Goal: Complete application form

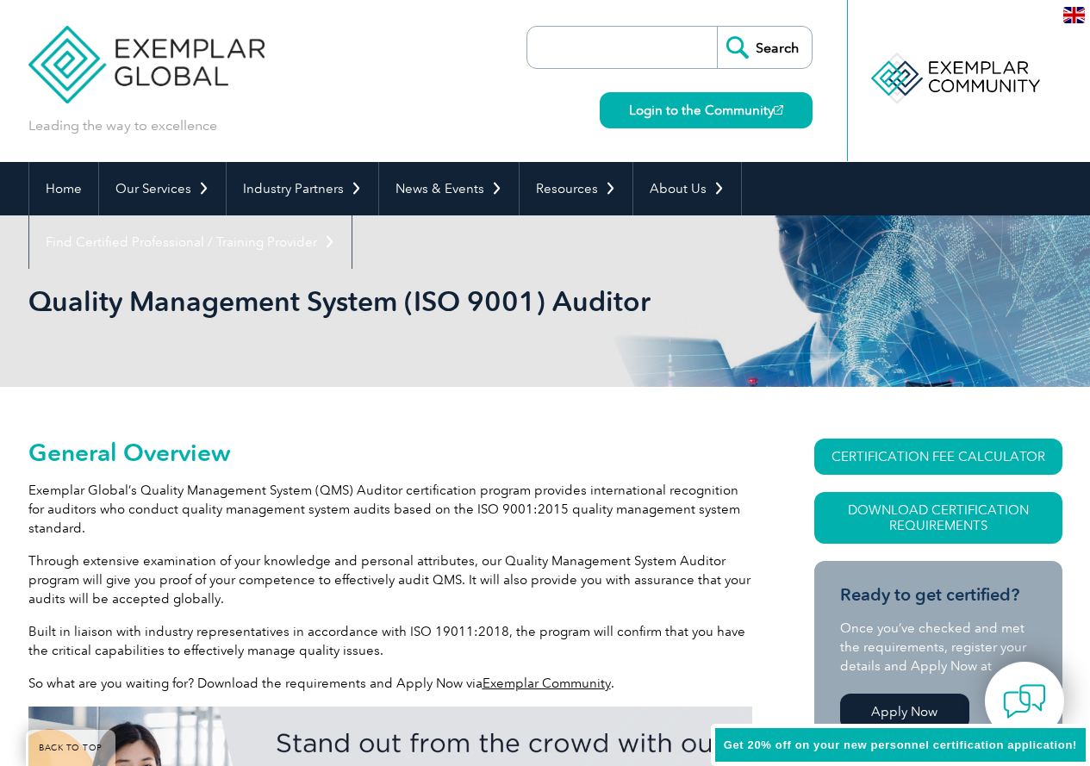
scroll to position [258, 0]
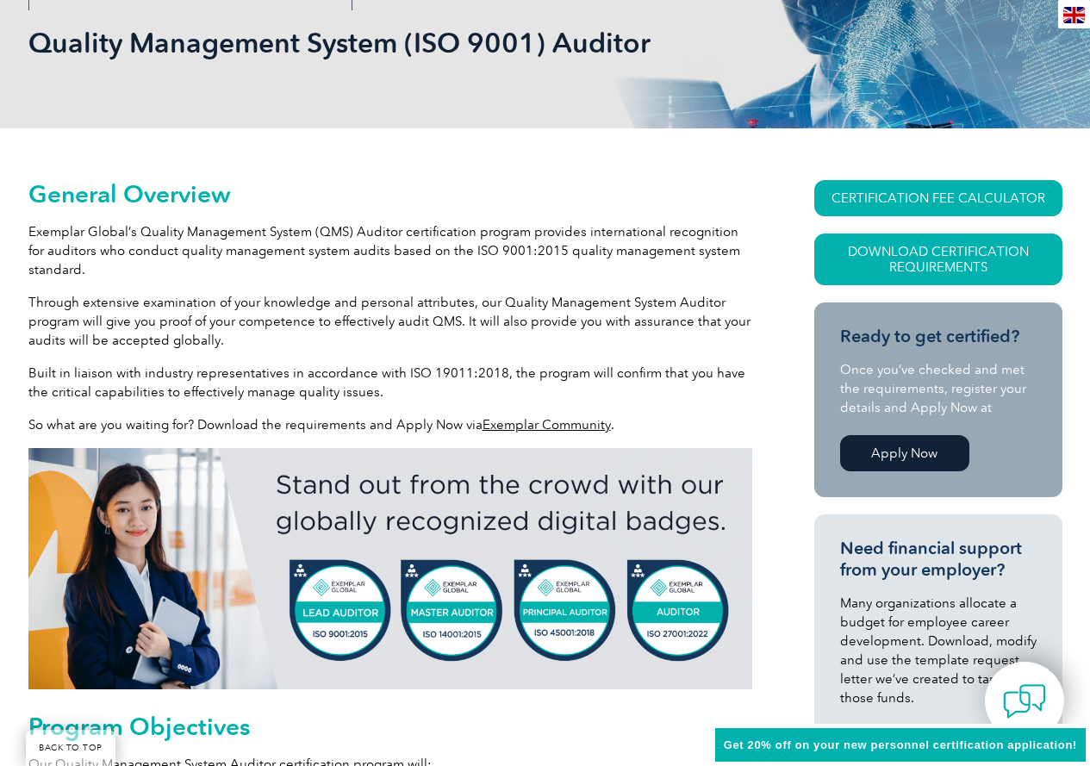
click at [445, 308] on p "Through extensive examination of your knowledge and personal attributes, our Qu…" at bounding box center [390, 321] width 724 height 57
click at [601, 339] on p "Through extensive examination of your knowledge and personal attributes, our Qu…" at bounding box center [390, 321] width 724 height 57
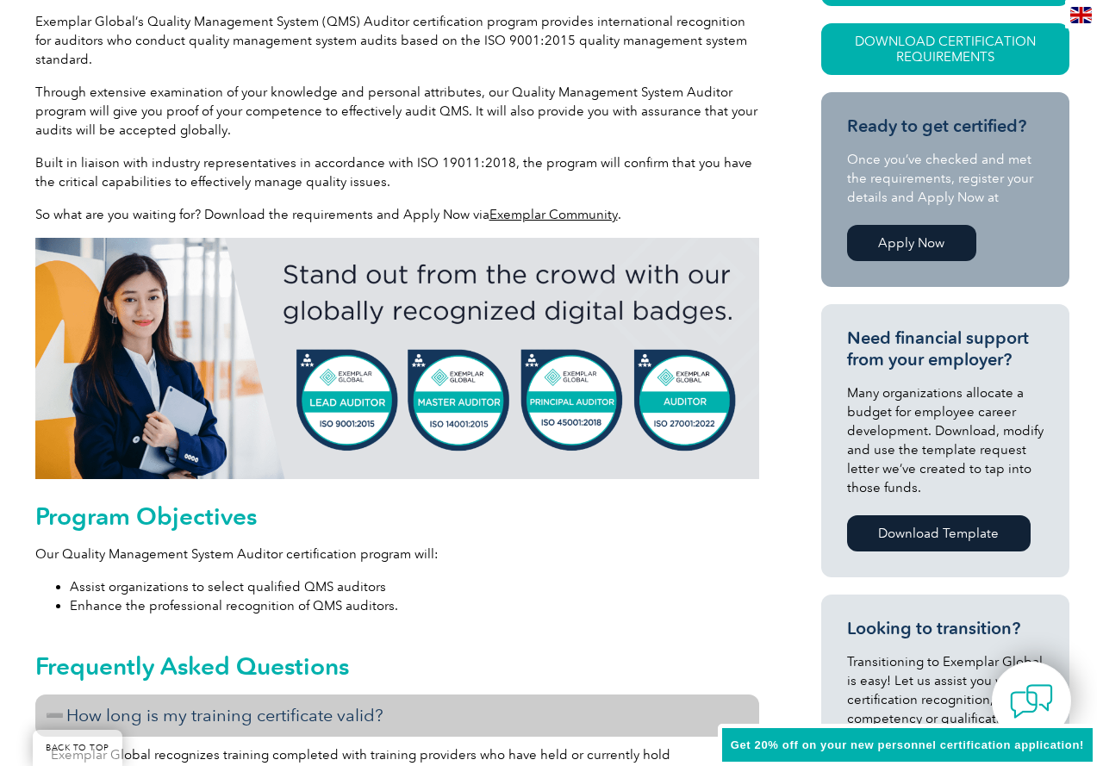
scroll to position [172, 0]
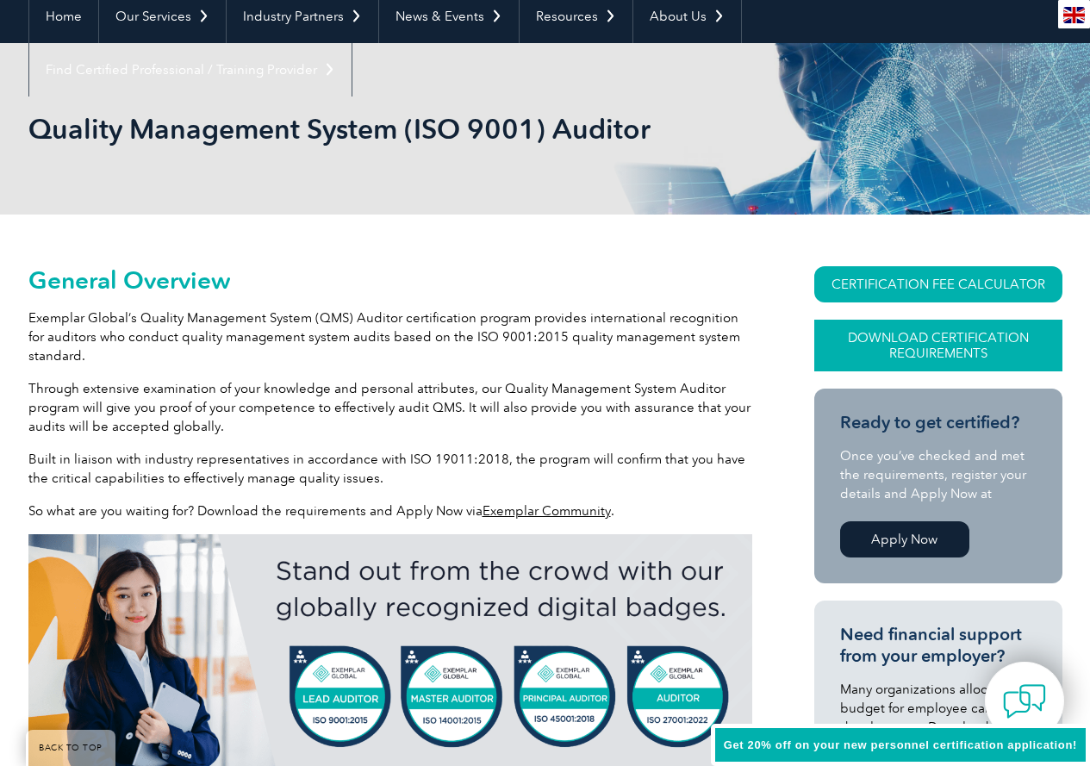
click at [935, 345] on link "Download Certification Requirements" at bounding box center [938, 346] width 248 height 52
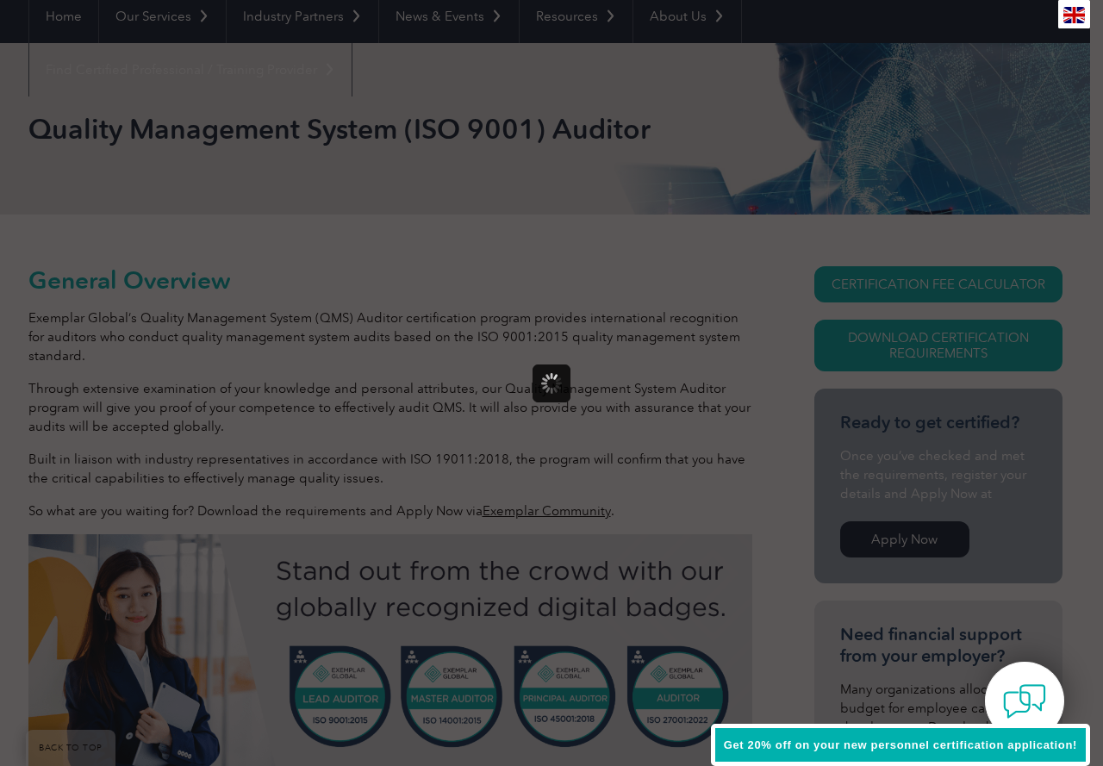
scroll to position [0, 0]
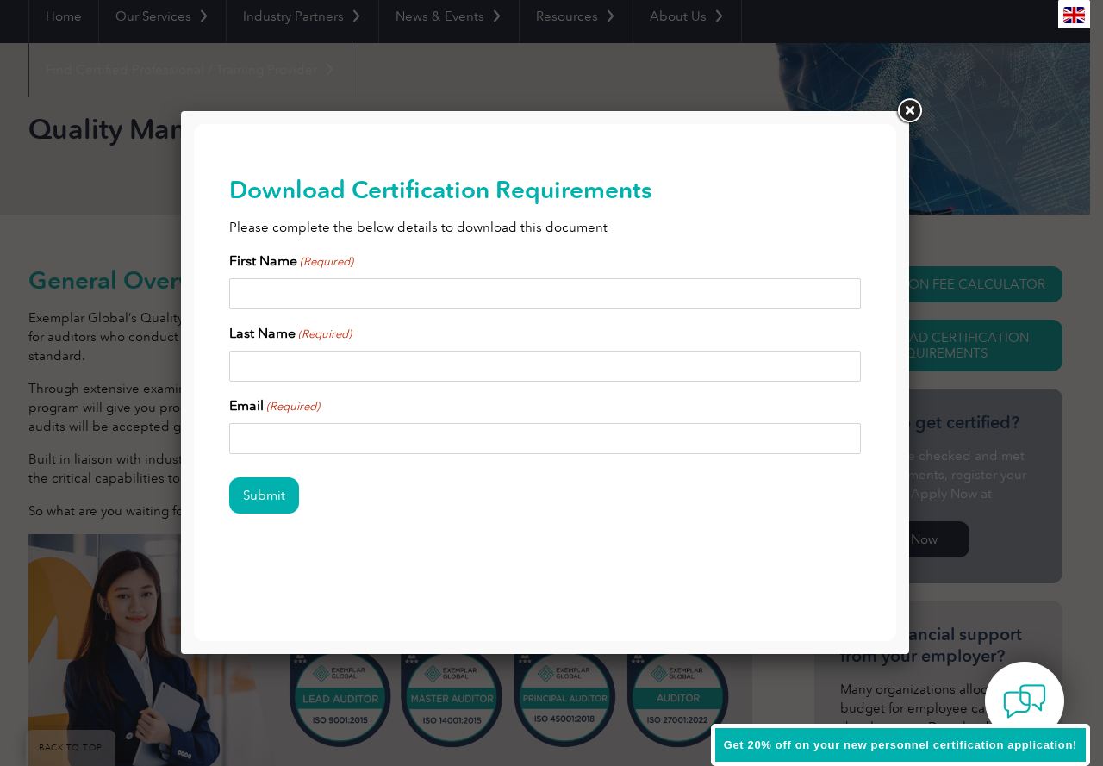
click at [550, 280] on input "First Name (Required)" at bounding box center [545, 293] width 632 height 31
type input "Nabeela"
type input "Shahid"
type input "nabeela.a.mirza@gmail.com"
click at [229, 477] on input "Submit" at bounding box center [264, 495] width 70 height 36
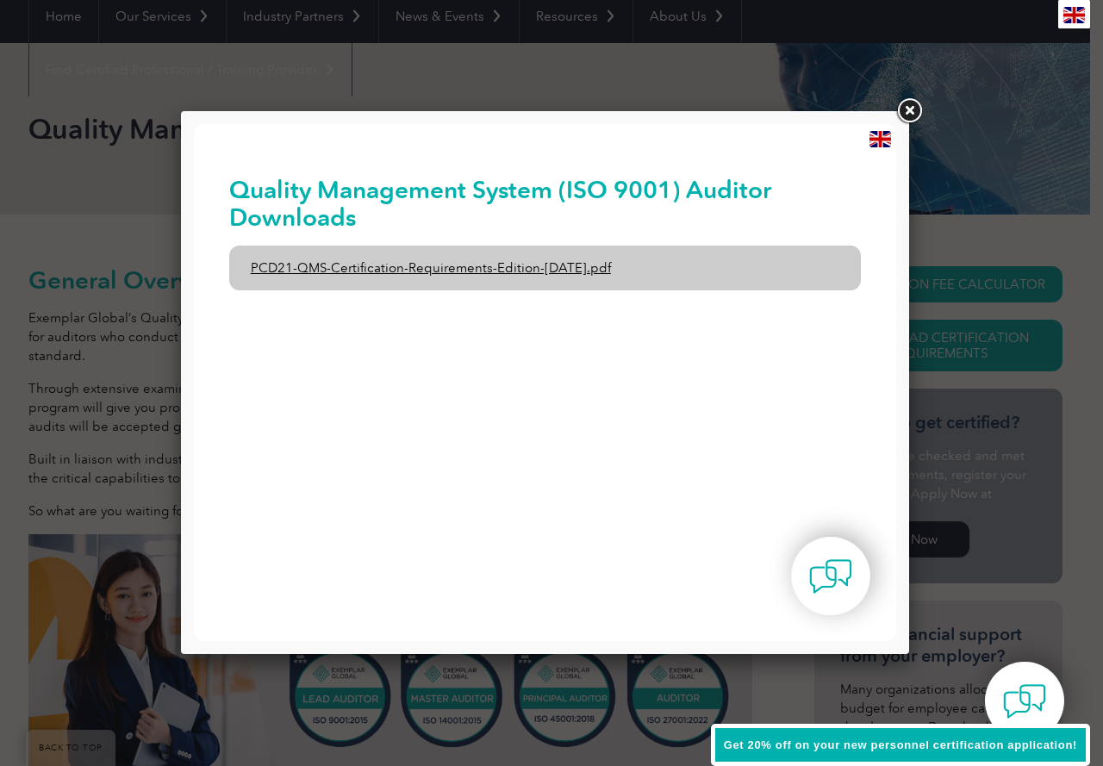
click at [581, 264] on link "PCD21-QMS-Certification-Requirements-Edition-2-April-2022.pdf" at bounding box center [545, 267] width 632 height 45
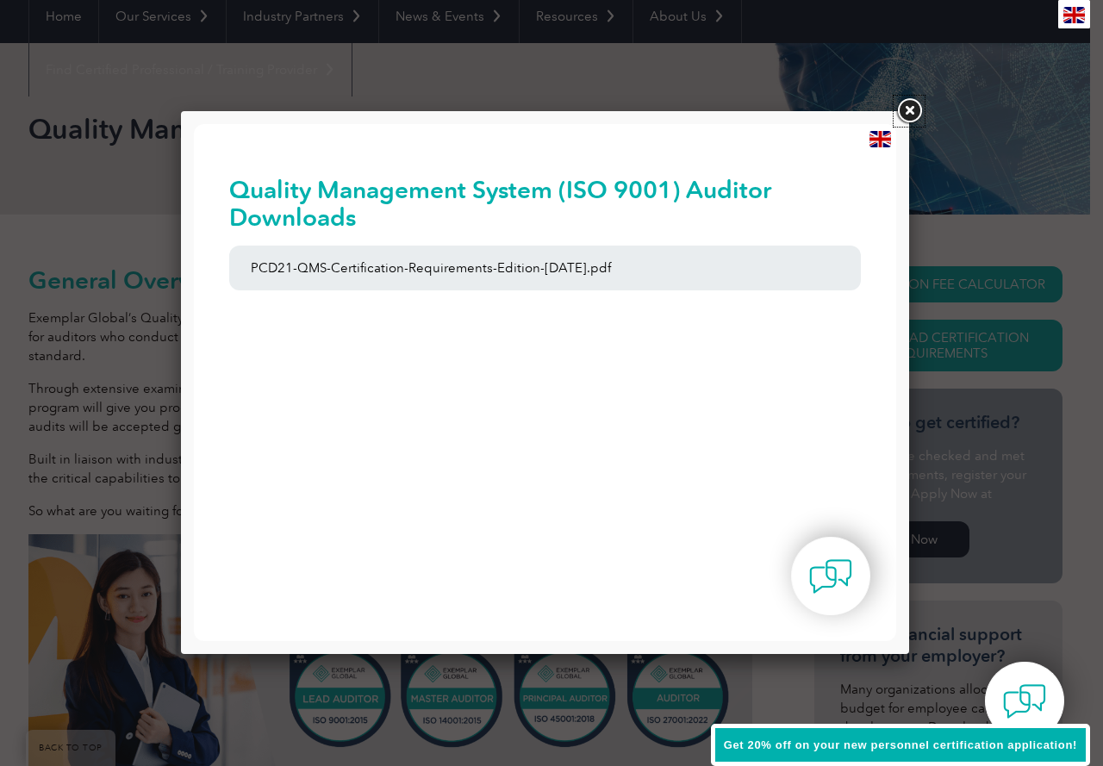
click at [910, 113] on link at bounding box center [908, 111] width 31 height 31
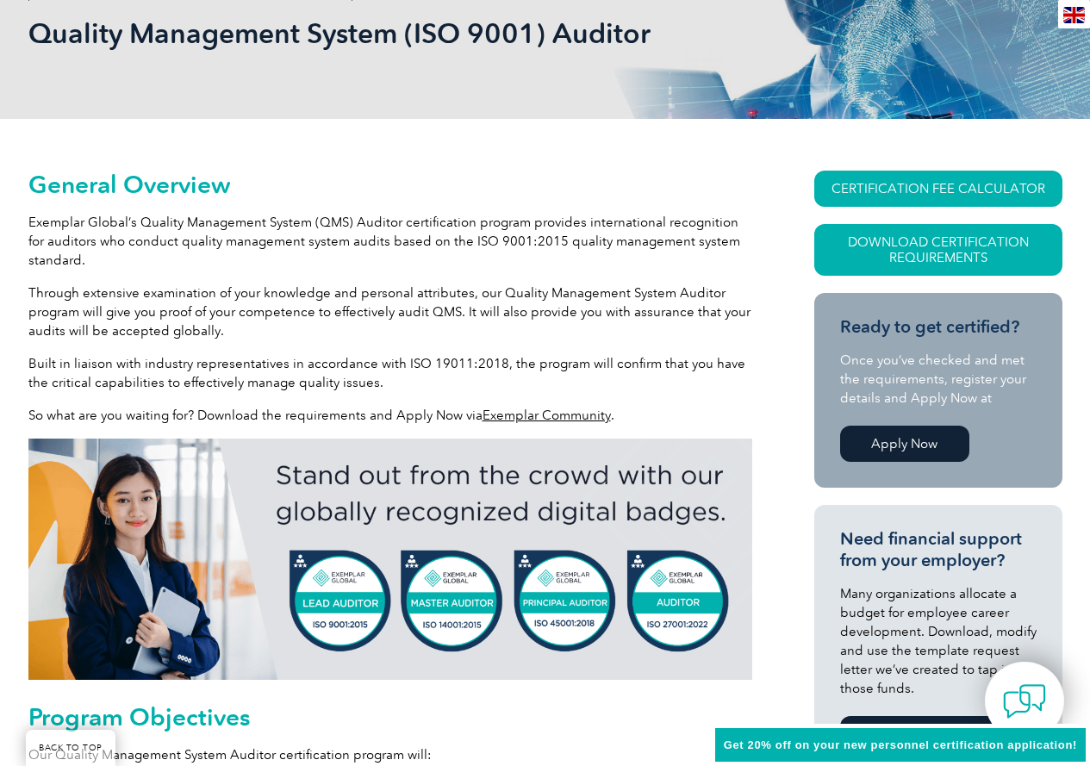
scroll to position [517, 0]
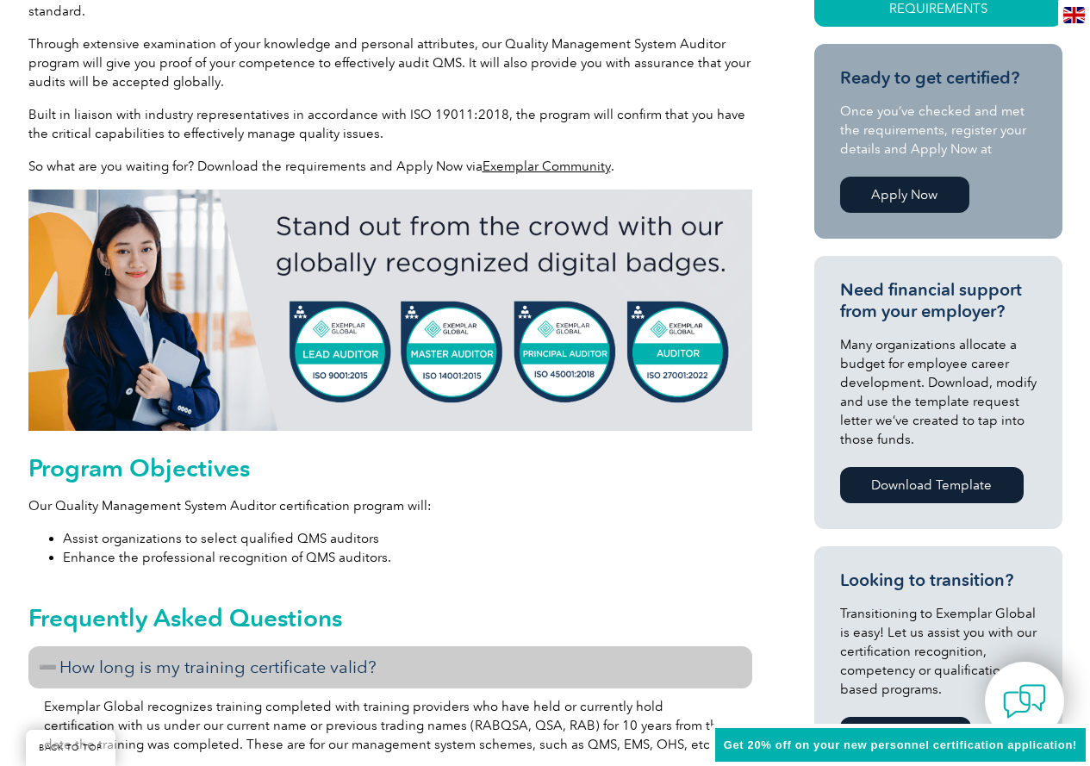
click at [936, 192] on link "Apply Now" at bounding box center [904, 195] width 129 height 36
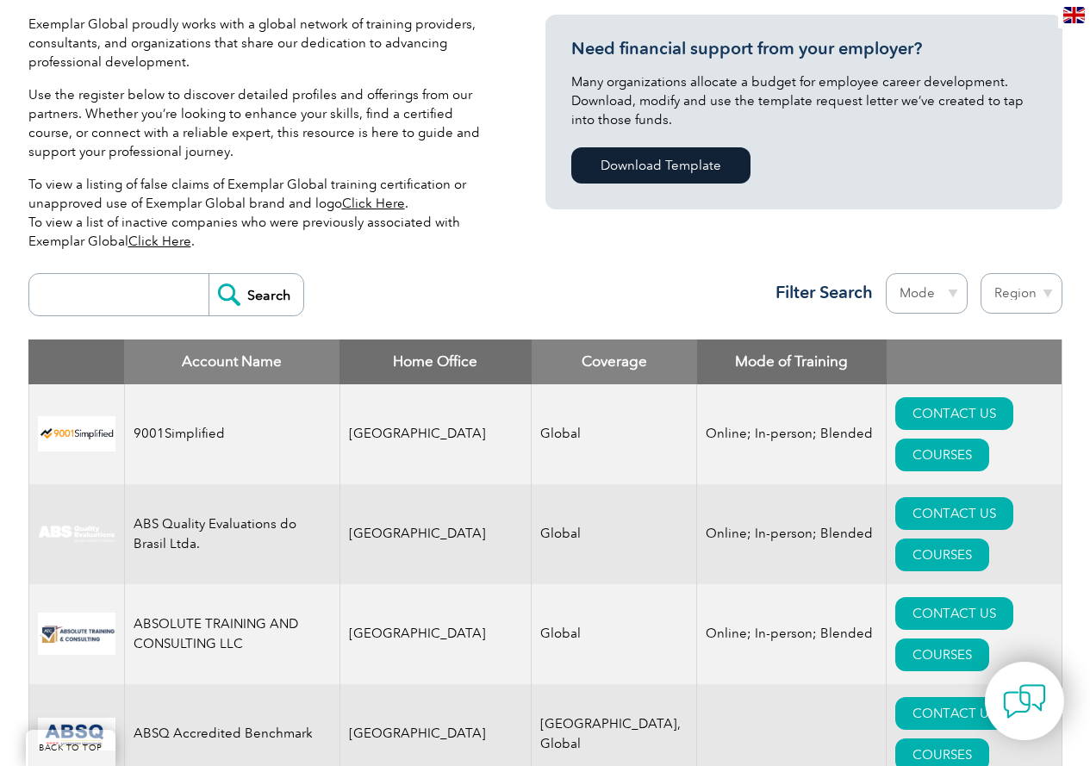
scroll to position [517, 0]
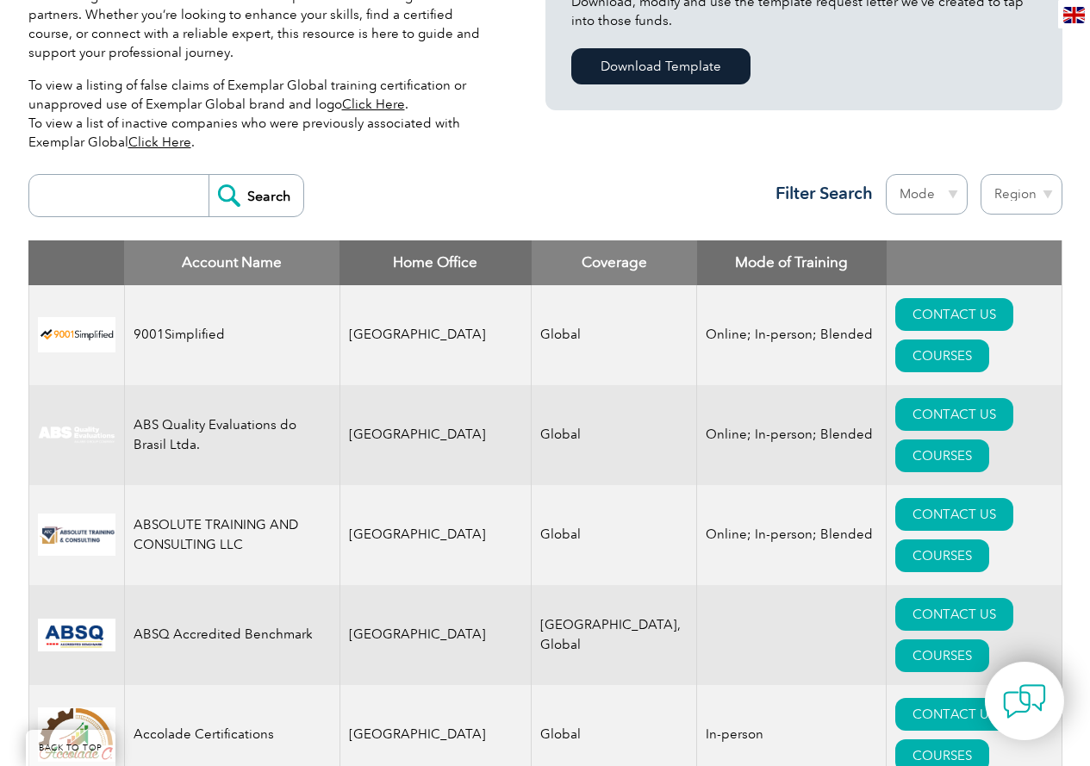
click at [163, 200] on input "search" at bounding box center [123, 195] width 171 height 41
type input "dagma inc"
click at [208, 175] on input "Search" at bounding box center [255, 195] width 95 height 41
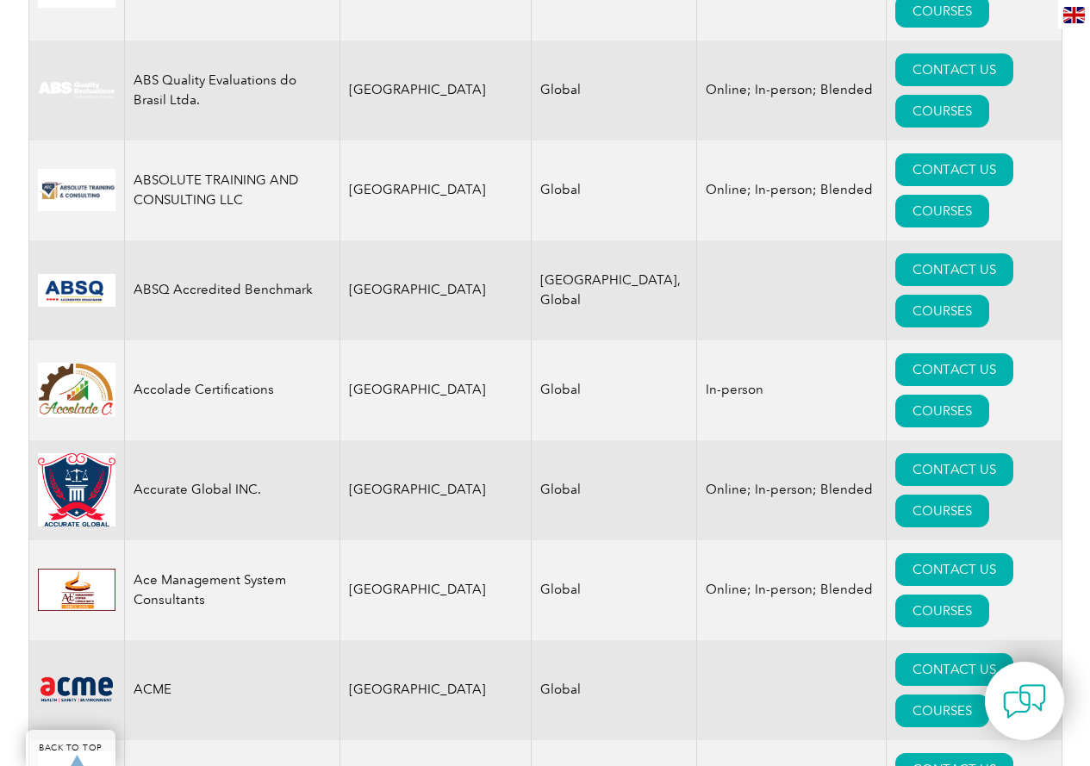
scroll to position [431, 0]
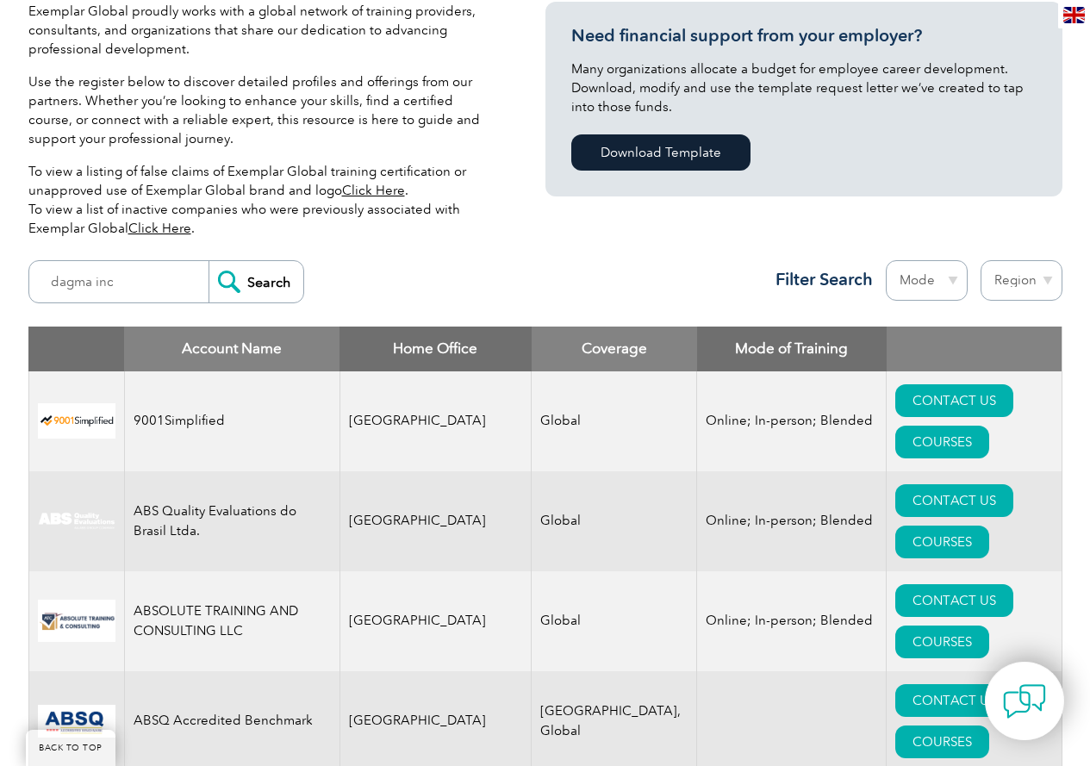
click at [1040, 284] on select "Region Australia Bahrain Bangladesh Brazil Canada Colombia Dominican Republic E…" at bounding box center [1021, 280] width 82 height 40
select select "[GEOGRAPHIC_DATA]"
click at [980, 260] on select "Region Australia Bahrain Bangladesh Brazil Canada Colombia Dominican Republic E…" at bounding box center [1021, 280] width 82 height 40
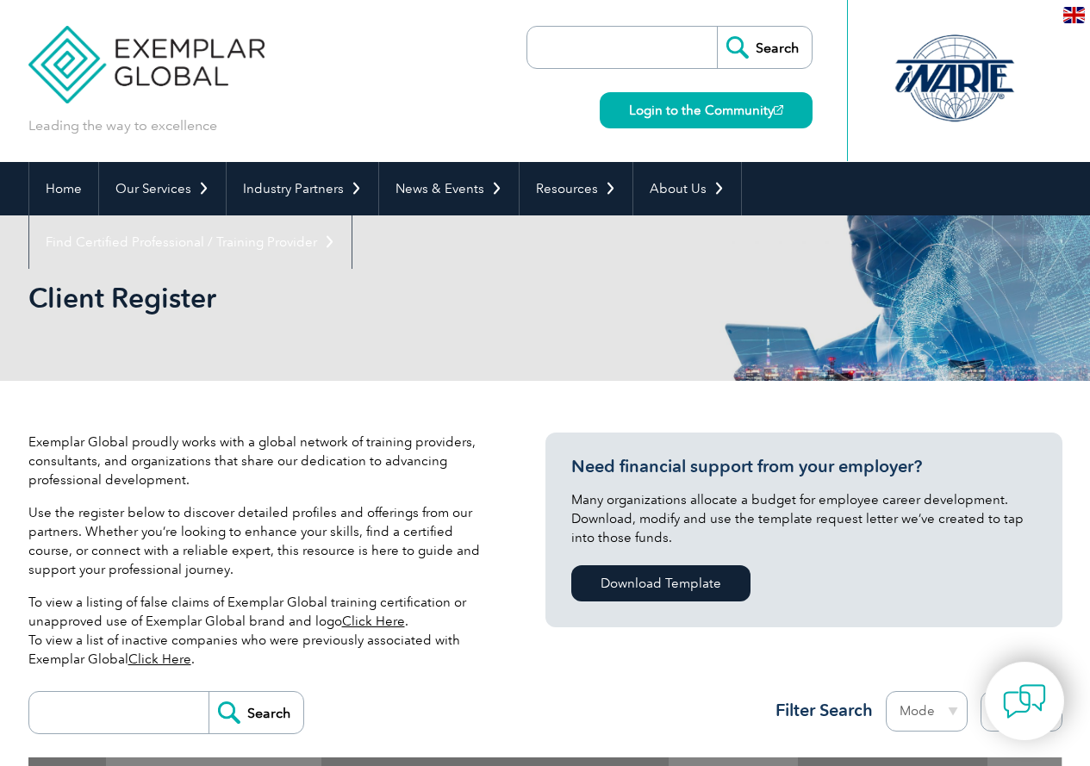
click at [409, 556] on p "Use the register below to discover detailed profiles and offerings from our par…" at bounding box center [260, 541] width 465 height 76
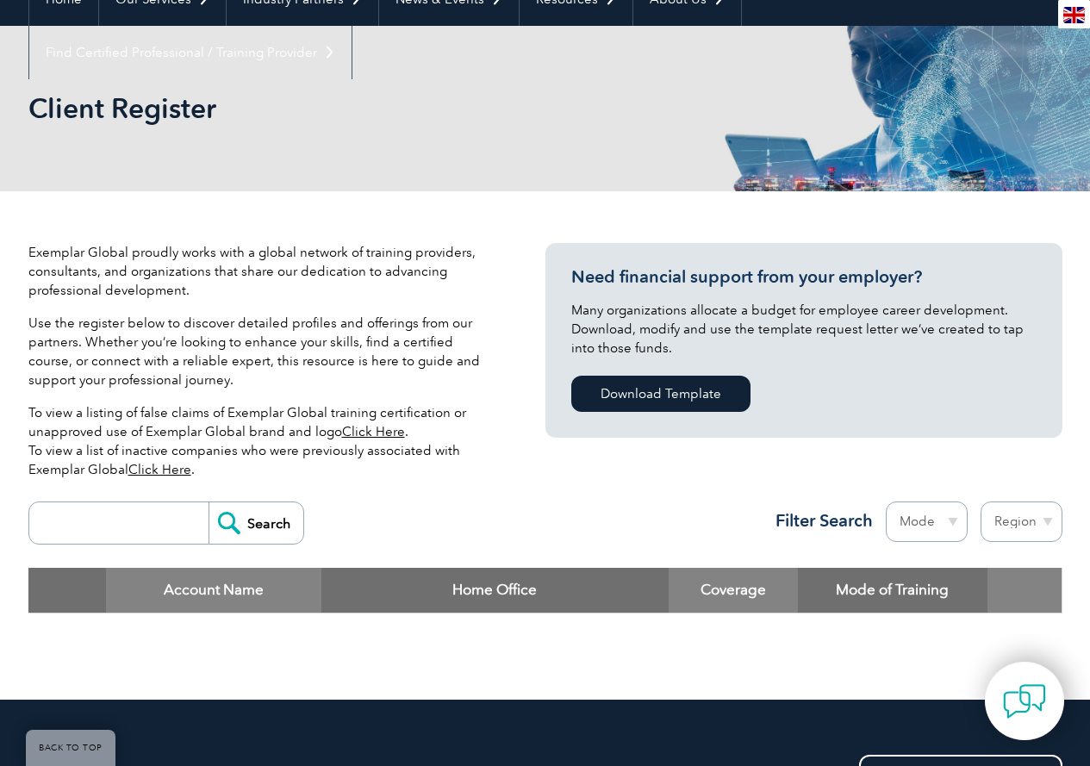
scroll to position [172, 0]
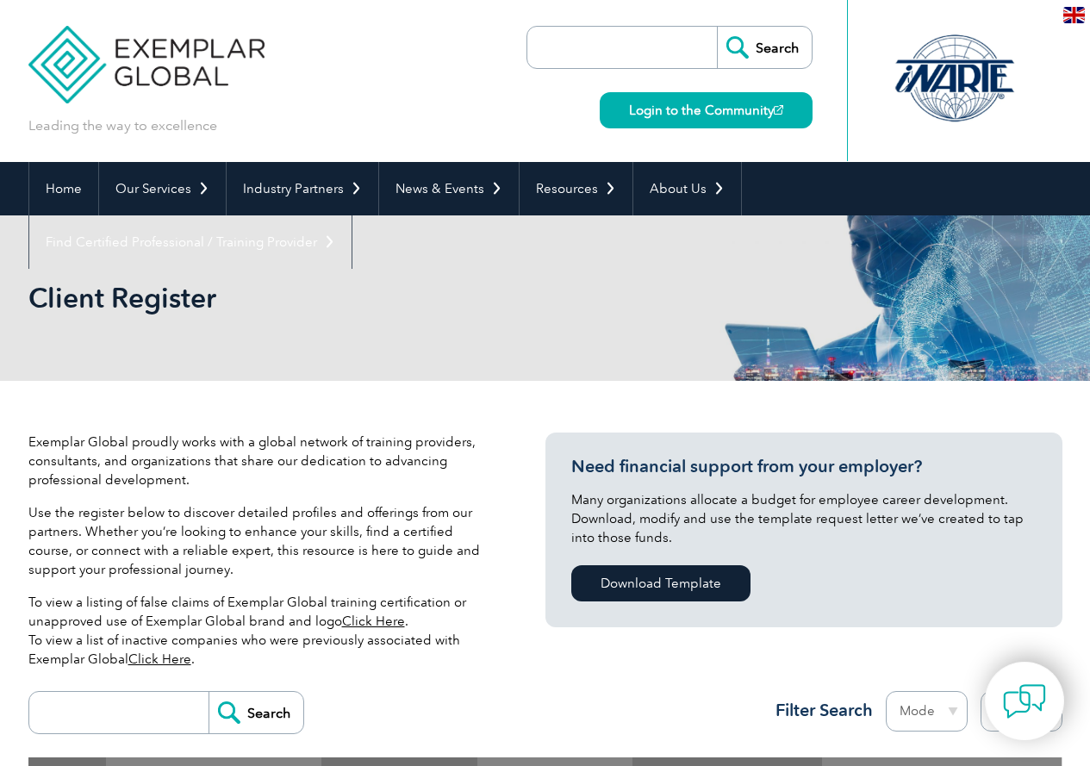
select select "[GEOGRAPHIC_DATA]"
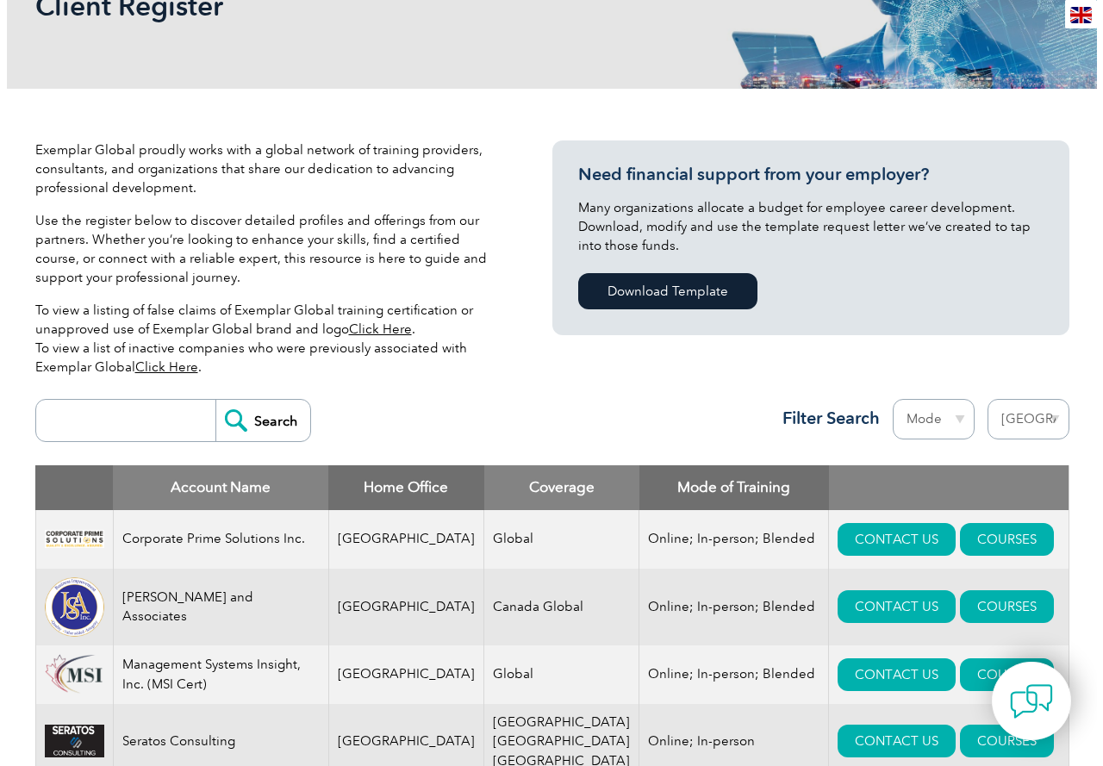
scroll to position [431, 0]
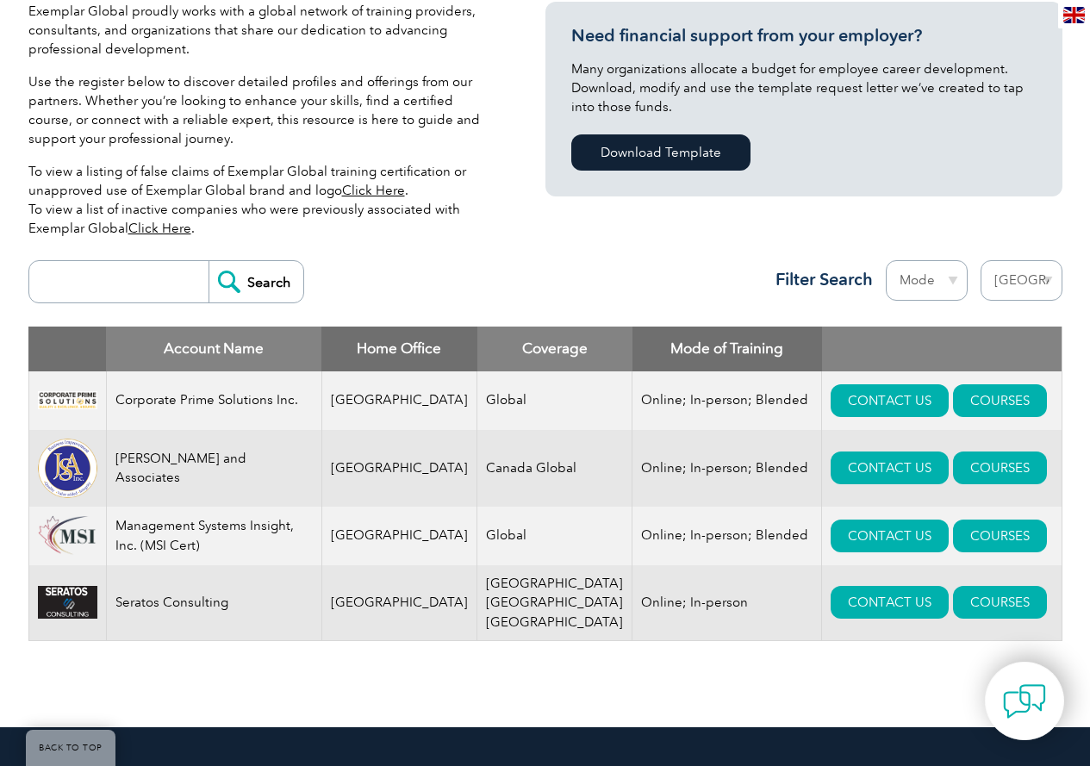
click at [424, 697] on div "Exemplar Global proudly works with a global network of training providers, cons…" at bounding box center [545, 338] width 1034 height 777
click at [75, 533] on img at bounding box center [67, 535] width 59 height 40
click at [953, 538] on link "COURSES" at bounding box center [1000, 535] width 94 height 33
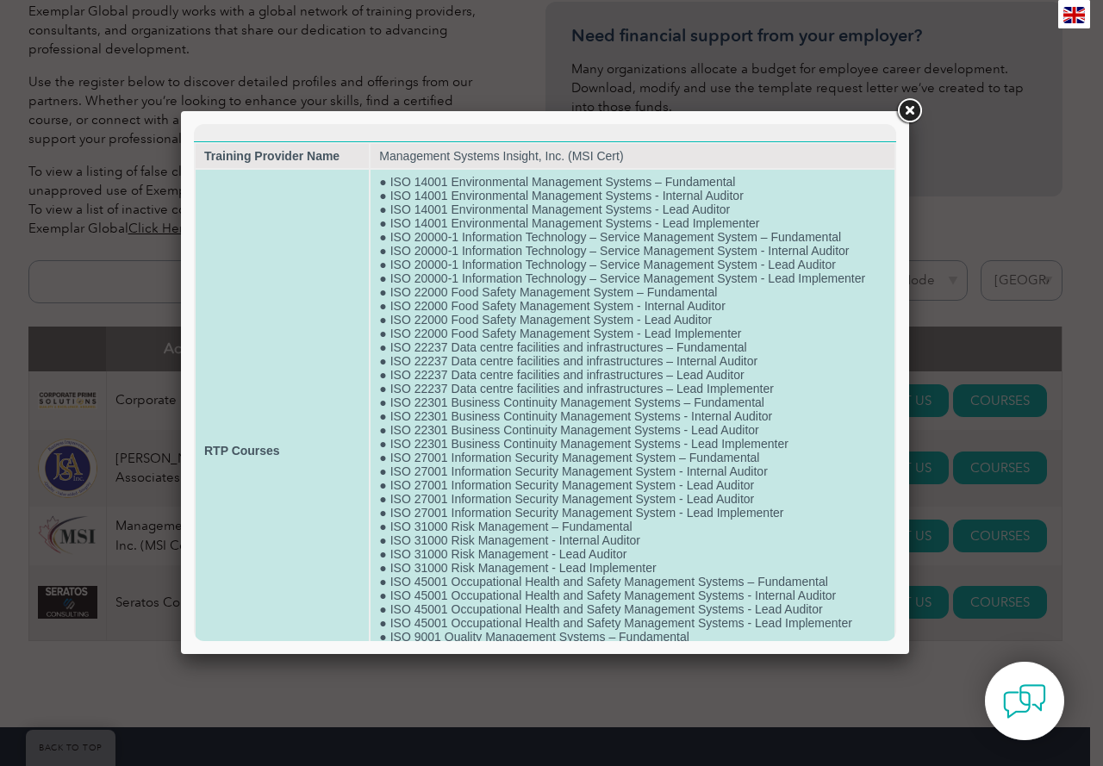
scroll to position [86, 0]
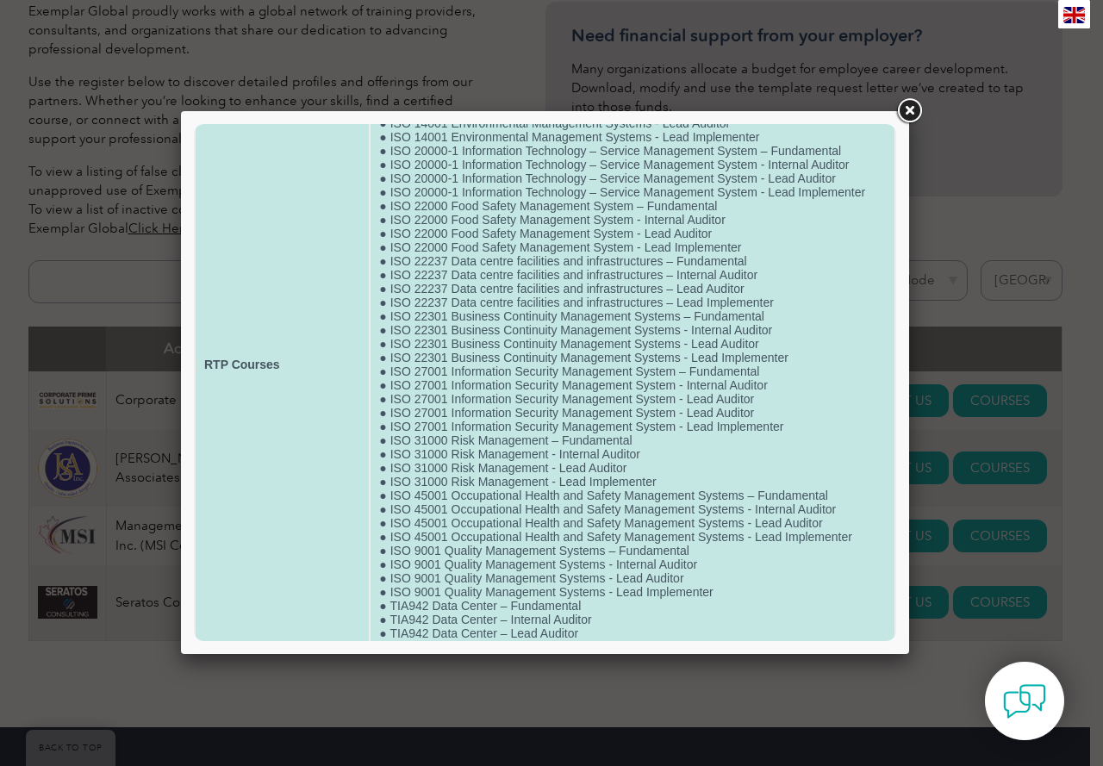
click at [770, 383] on td "● ISO 14001 Environmental Management Systems – Fundamental ● ISO 14001 Environm…" at bounding box center [632, 365] width 524 height 562
drag, startPoint x: 637, startPoint y: 452, endPoint x: 386, endPoint y: 449, distance: 251.6
click at [386, 449] on td "● ISO 14001 Environmental Management Systems – Fundamental ● ISO 14001 Environm…" at bounding box center [632, 365] width 524 height 562
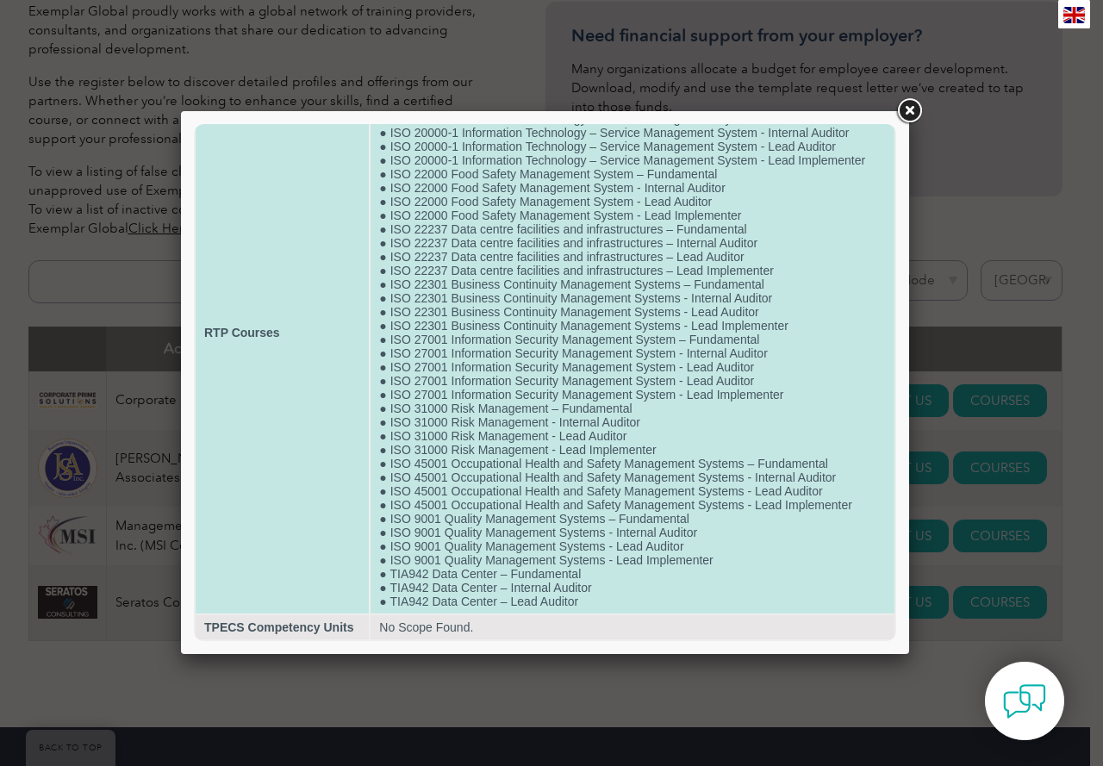
click at [458, 554] on td "● ISO 14001 Environmental Management Systems – Fundamental ● ISO 14001 Environm…" at bounding box center [632, 333] width 524 height 562
click at [594, 591] on td "● ISO 14001 Environmental Management Systems – Fundamental ● ISO 14001 Environm…" at bounding box center [632, 333] width 524 height 562
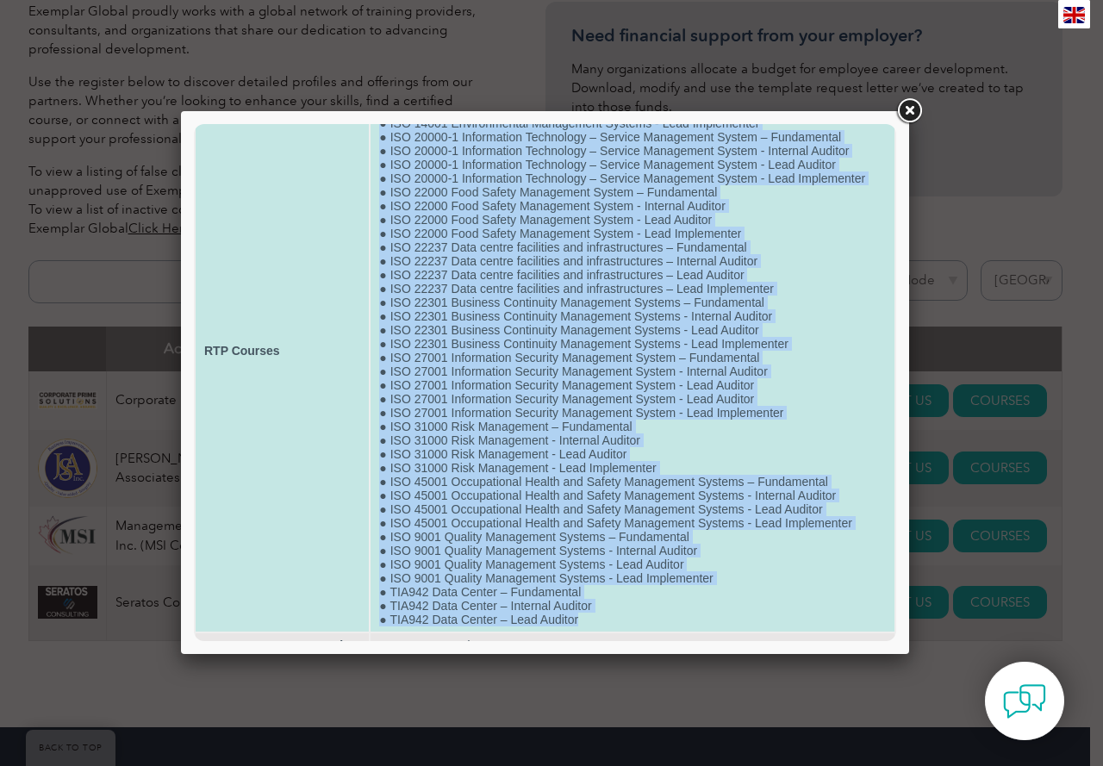
scroll to position [0, 0]
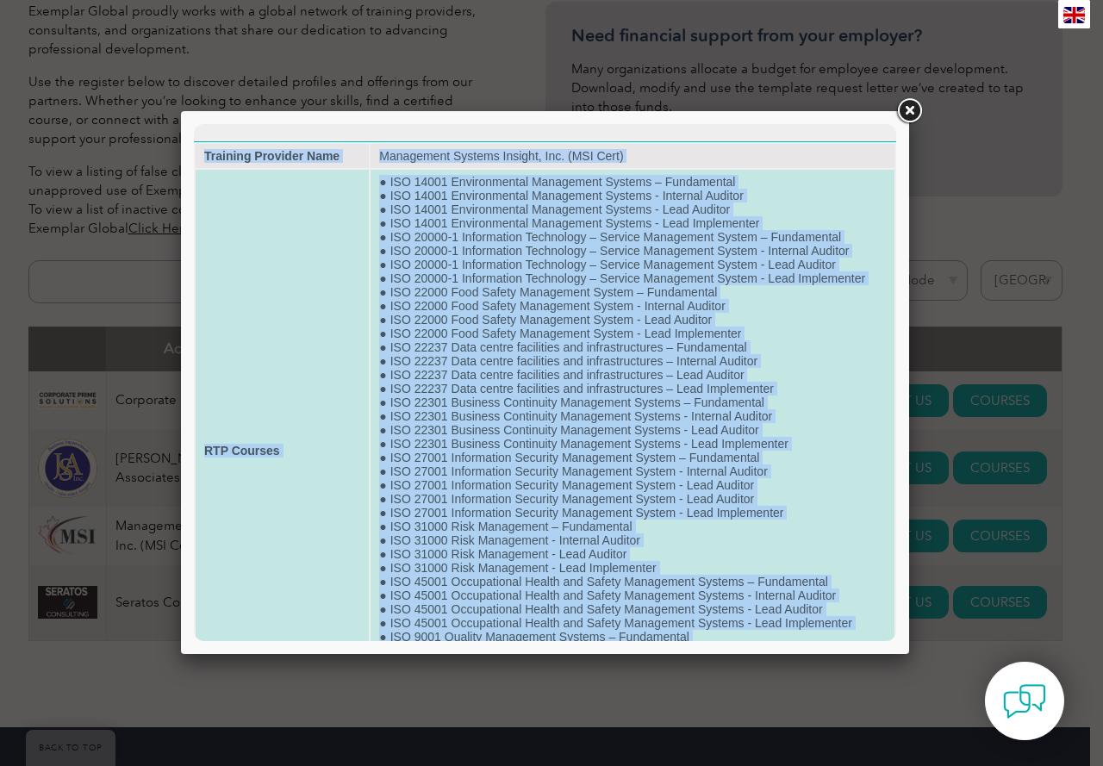
drag, startPoint x: 578, startPoint y: 600, endPoint x: 362, endPoint y: 129, distance: 517.6
click at [362, 129] on html "Training Provider Name Management Systems Insight, Inc. (MSI Cert) RTP Courses …" at bounding box center [545, 441] width 702 height 635
click at [421, 296] on td "● ISO 14001 Environmental Management Systems – Fundamental ● ISO 14001 Environm…" at bounding box center [632, 451] width 524 height 562
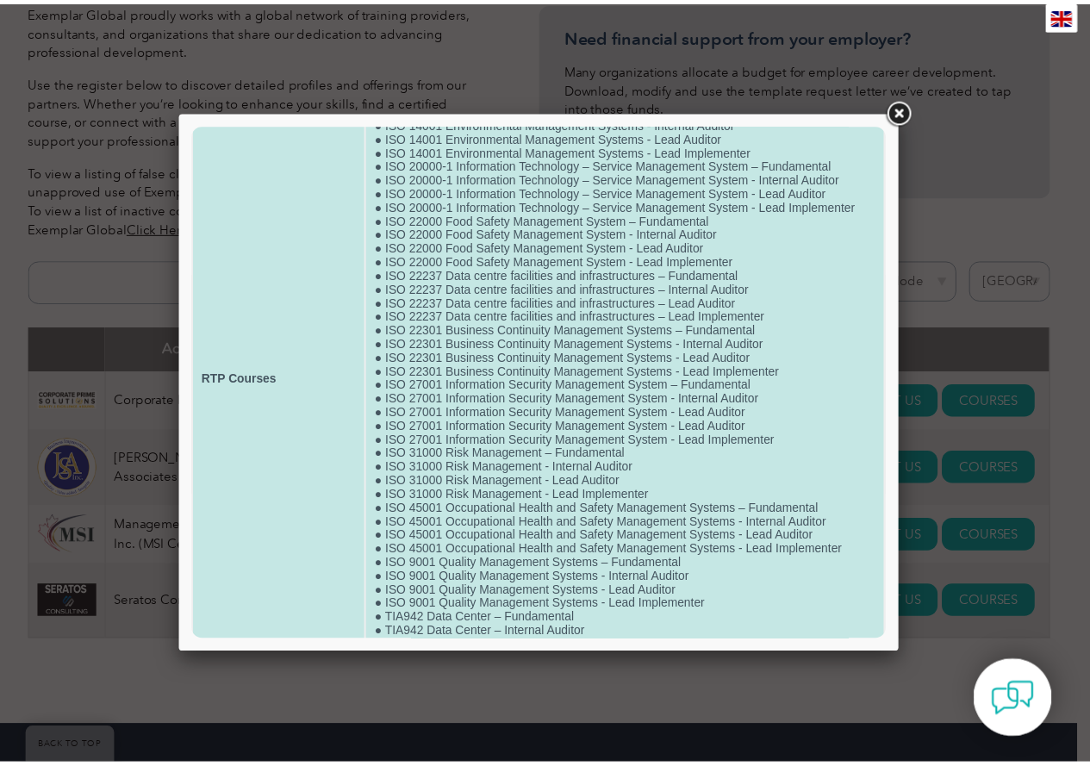
scroll to position [118, 0]
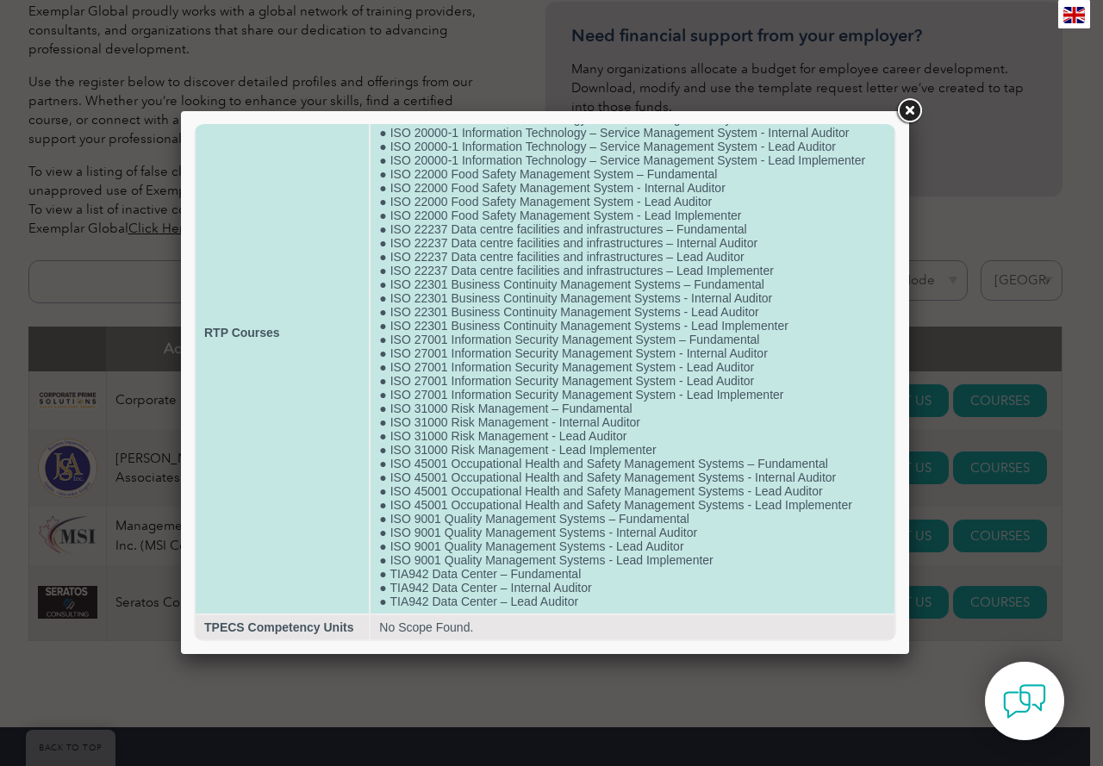
click at [402, 523] on td "● ISO 14001 Environmental Management Systems – Fundamental ● ISO 14001 Environm…" at bounding box center [632, 333] width 524 height 562
click at [681, 546] on td "● ISO 14001 Environmental Management Systems – Fundamental ● ISO 14001 Environm…" at bounding box center [632, 333] width 524 height 562
click at [456, 546] on td "● ISO 14001 Environmental Management Systems – Fundamental ● ISO 14001 Environm…" at bounding box center [632, 333] width 524 height 562
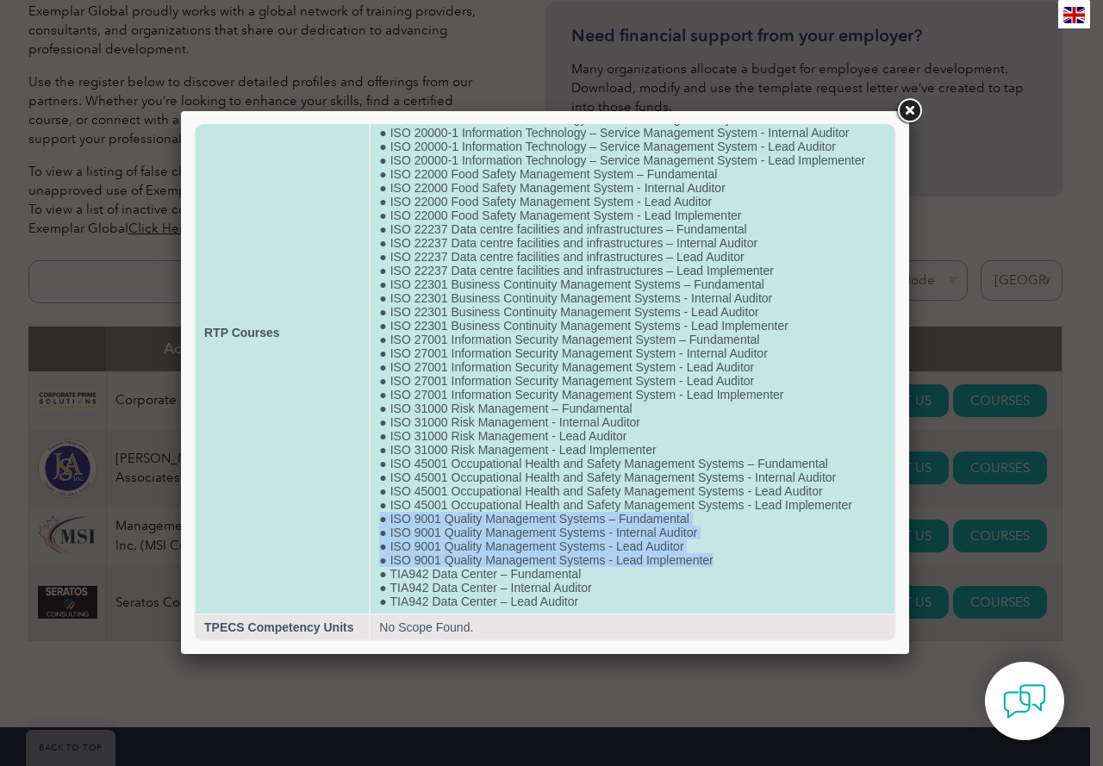
drag, startPoint x: 722, startPoint y: 560, endPoint x: 377, endPoint y: 514, distance: 347.6
click at [377, 514] on td "● ISO 14001 Environmental Management Systems – Fundamental ● ISO 14001 Environm…" at bounding box center [632, 333] width 524 height 562
click at [614, 550] on td "● ISO 14001 Environmental Management Systems – Fundamental ● ISO 14001 Environm…" at bounding box center [632, 333] width 524 height 562
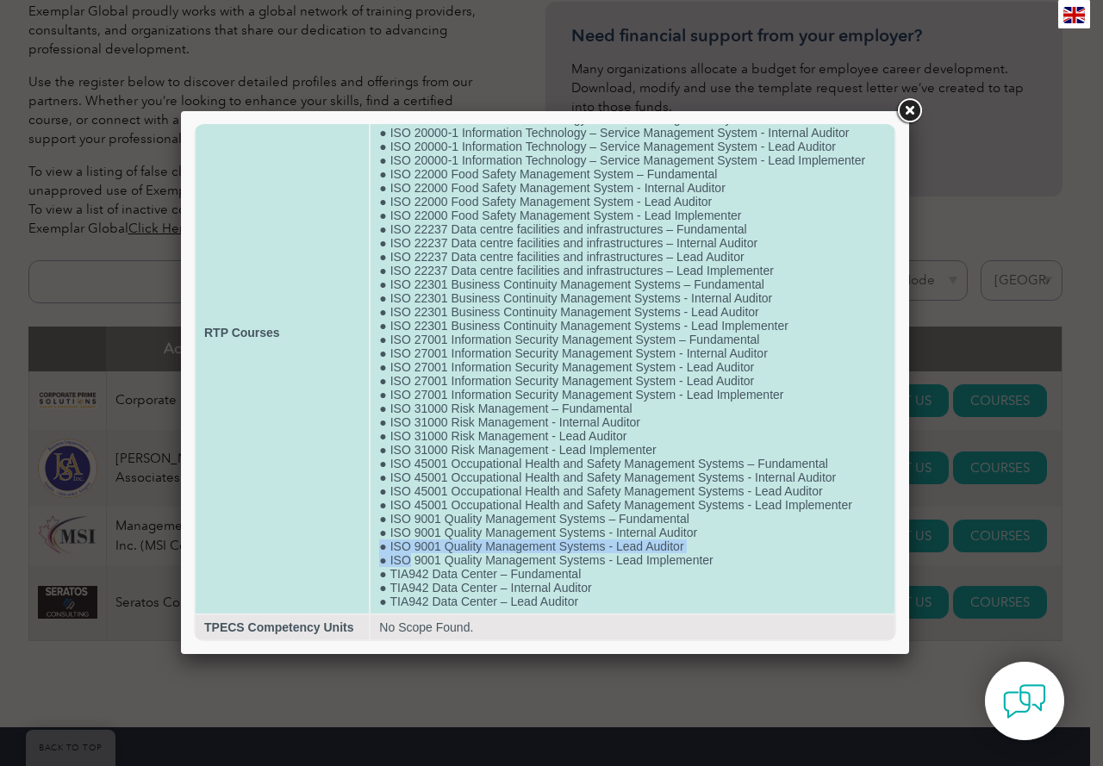
drag, startPoint x: 696, startPoint y: 545, endPoint x: 404, endPoint y: 554, distance: 292.1
click at [404, 554] on td "● ISO 14001 Environmental Management Systems – Fundamental ● ISO 14001 Environm…" at bounding box center [632, 333] width 524 height 562
click at [627, 571] on td "● ISO 14001 Environmental Management Systems – Fundamental ● ISO 14001 Environm…" at bounding box center [632, 333] width 524 height 562
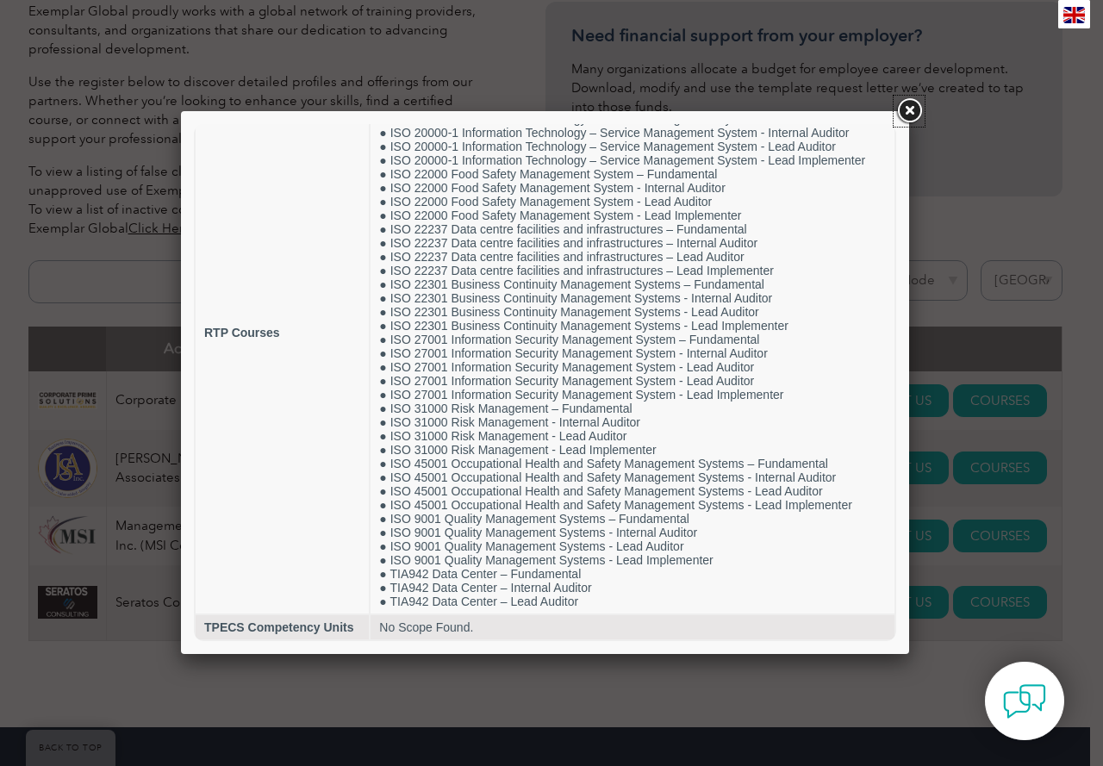
click at [909, 105] on link at bounding box center [908, 111] width 31 height 31
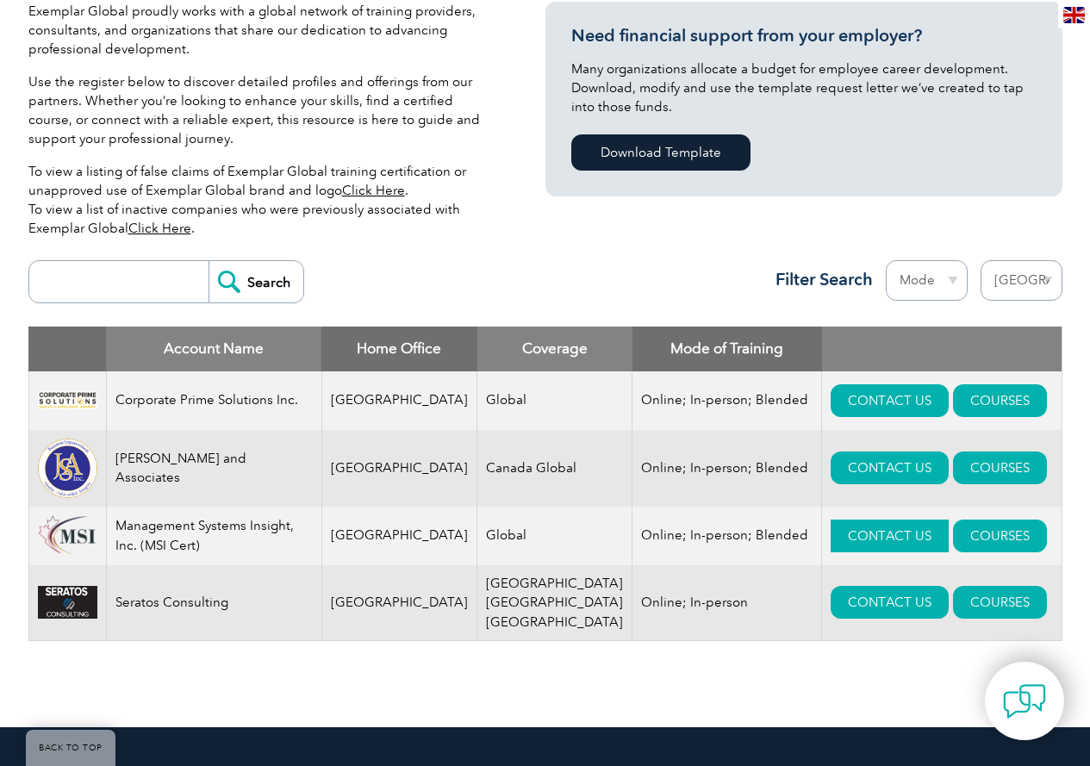
click at [830, 538] on link "CONTACT US" at bounding box center [889, 535] width 118 height 33
